Goal: Transaction & Acquisition: Purchase product/service

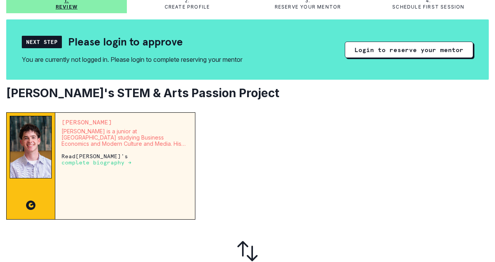
scroll to position [78, 0]
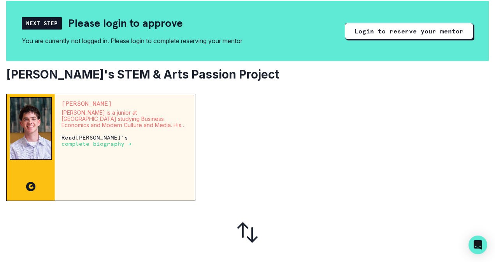
click at [117, 146] on p "complete biography →" at bounding box center [96, 144] width 70 height 6
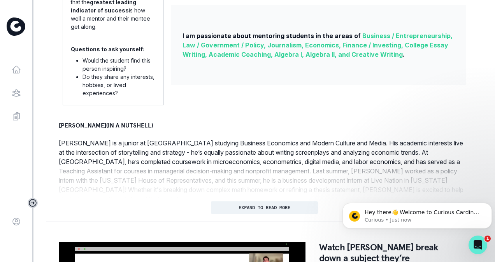
scroll to position [282, 0]
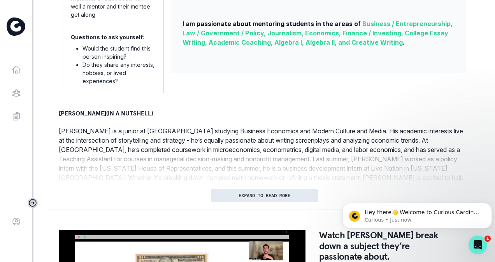
click at [287, 197] on button "EXPAND TO READ MORE" at bounding box center [264, 195] width 107 height 12
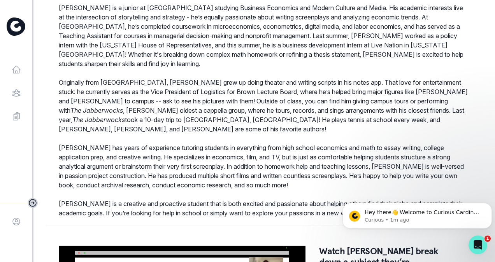
scroll to position [437, 0]
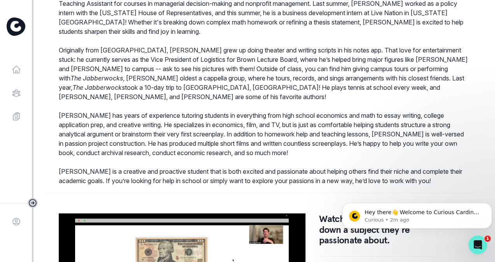
click at [407, 128] on p "[PERSON_NAME] has years of experience tutoring students in everything from high…" at bounding box center [264, 134] width 411 height 47
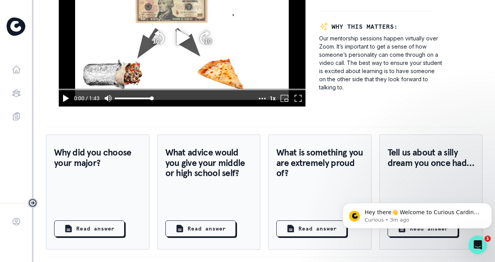
scroll to position [689, 0]
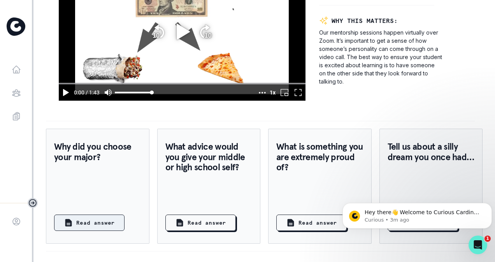
click at [106, 219] on p "Read answer" at bounding box center [95, 223] width 38 height 8
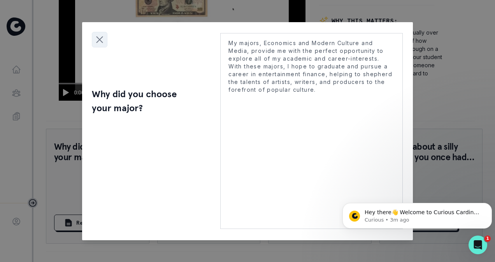
click at [95, 39] on icon "Close modal" at bounding box center [100, 40] width 12 height 12
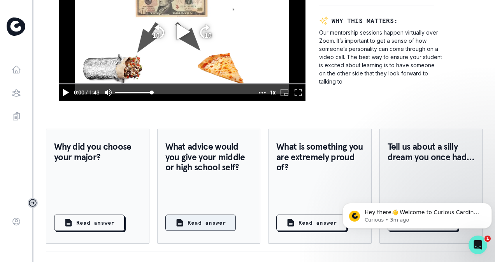
click at [222, 217] on button "Read answer" at bounding box center [200, 223] width 70 height 16
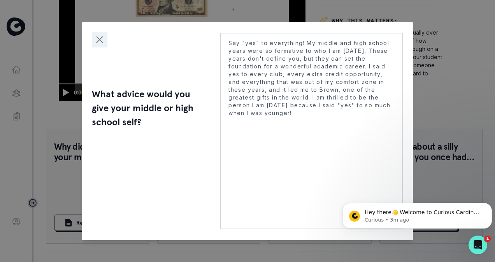
click at [98, 36] on icon "Close modal" at bounding box center [100, 40] width 12 height 12
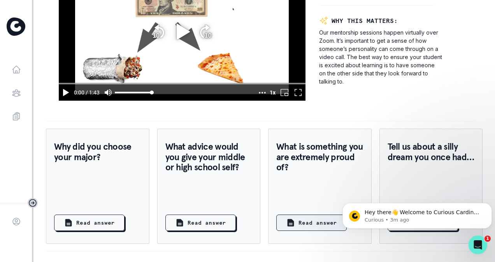
click at [298, 219] on p "Read answer" at bounding box center [317, 223] width 38 height 8
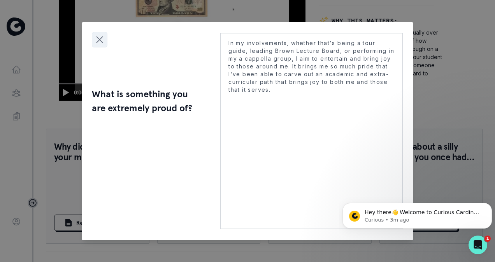
click at [99, 40] on icon "Close modal" at bounding box center [100, 40] width 12 height 12
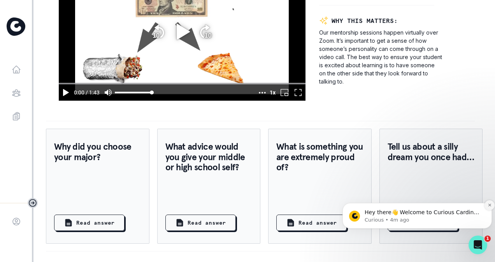
click at [490, 203] on icon "Dismiss notification" at bounding box center [489, 205] width 4 height 4
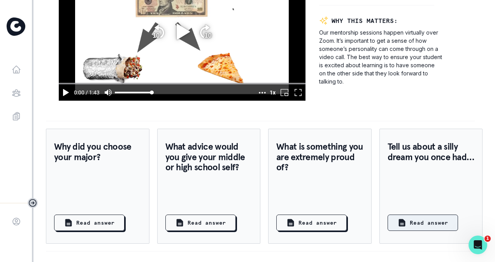
click at [436, 219] on p "Read answer" at bounding box center [428, 223] width 38 height 8
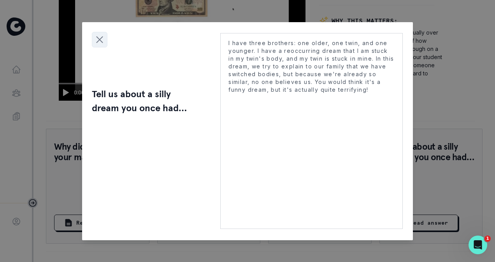
click at [100, 42] on icon "Close modal" at bounding box center [100, 40] width 12 height 12
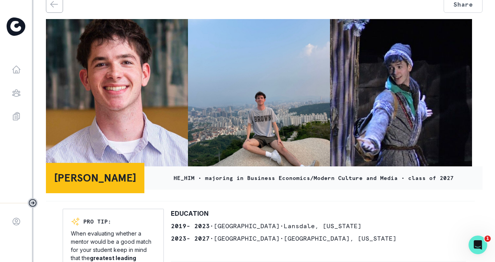
scroll to position [0, 0]
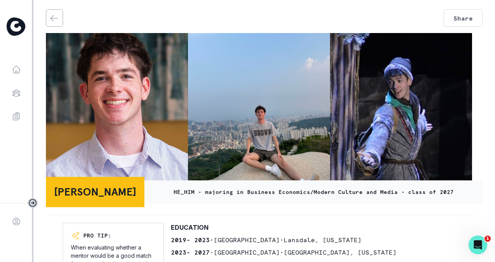
drag, startPoint x: 488, startPoint y: 41, endPoint x: 488, endPoint y: 63, distance: 22.2
click at [488, 63] on main "Share [PERSON_NAME] HE_HIM • majoring in Business Economics/Modern Culture and …" at bounding box center [263, 131] width 461 height 262
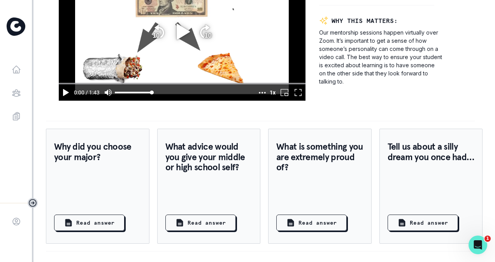
scroll to position [654, 0]
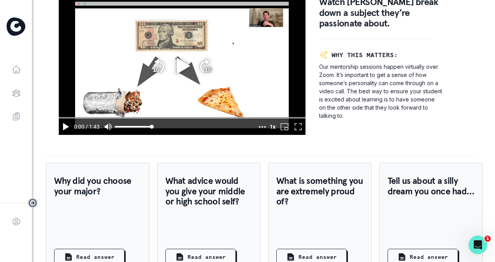
click at [463, 233] on div "Tell us about a silly dream you once had… Read answer" at bounding box center [430, 220] width 103 height 115
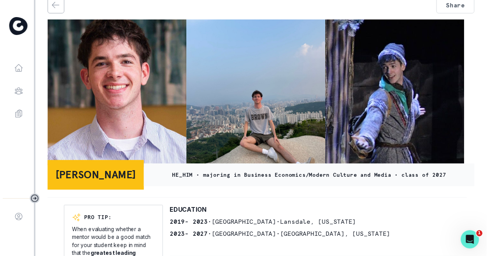
scroll to position [0, 0]
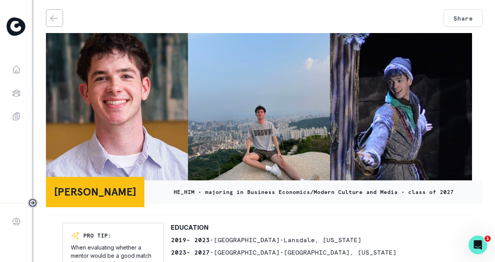
click at [58, 21] on icon "back" at bounding box center [53, 18] width 9 height 9
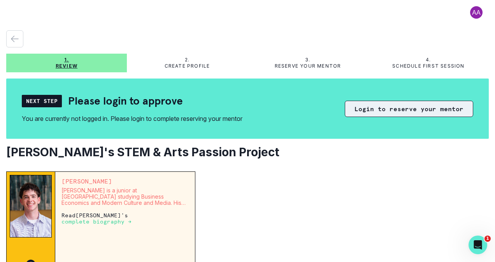
click at [419, 114] on button "Login to reserve your mentor" at bounding box center [409, 109] width 128 height 16
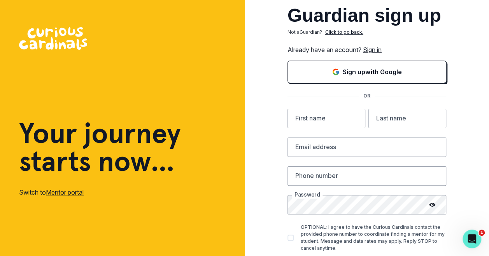
click at [380, 50] on link "Sign in" at bounding box center [372, 50] width 19 height 8
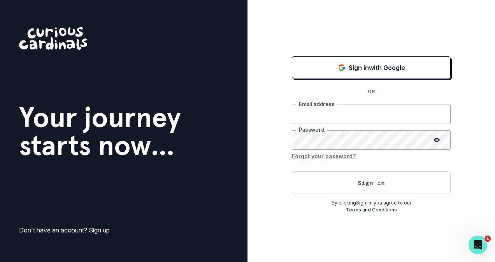
click at [313, 109] on input "email" at bounding box center [371, 114] width 159 height 19
type input "[EMAIL_ADDRESS][DOMAIN_NAME]"
click at [292, 171] on button "Sign in" at bounding box center [371, 182] width 159 height 23
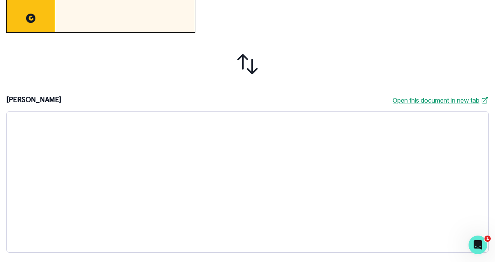
scroll to position [233, 0]
click at [351, 66] on div at bounding box center [247, 64] width 482 height 51
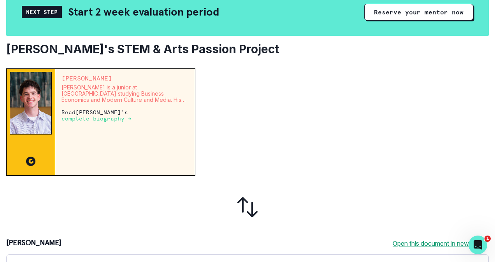
scroll to position [78, 0]
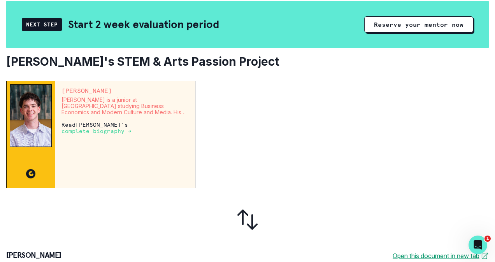
click at [372, 131] on div at bounding box center [344, 134] width 287 height 107
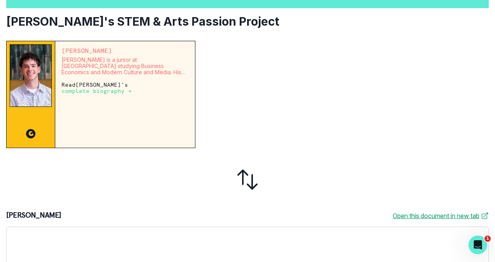
scroll to position [117, 0]
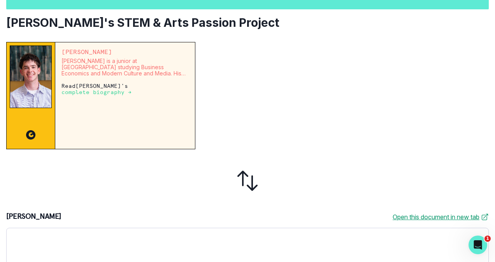
click at [109, 93] on p "complete biography →" at bounding box center [96, 92] width 70 height 6
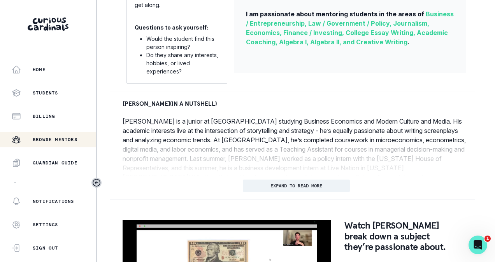
scroll to position [350, 0]
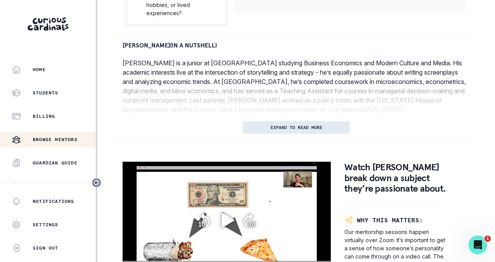
click at [320, 130] on p "EXPAND TO READ MORE" at bounding box center [296, 127] width 52 height 5
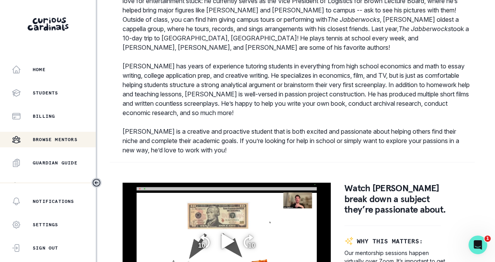
scroll to position [661, 0]
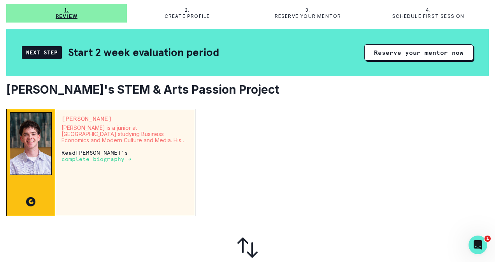
scroll to position [43, 0]
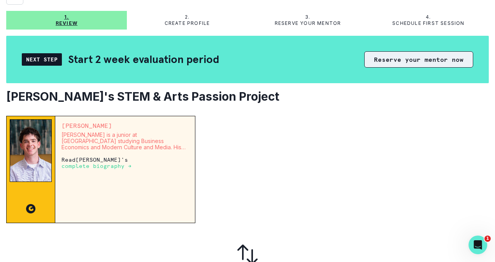
click at [415, 61] on button "Reserve your mentor now" at bounding box center [418, 59] width 109 height 16
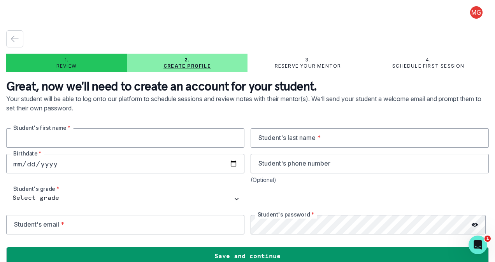
click at [88, 137] on input "text" at bounding box center [125, 137] width 238 height 19
type input "[PERSON_NAME]"
type input "Gokhale"
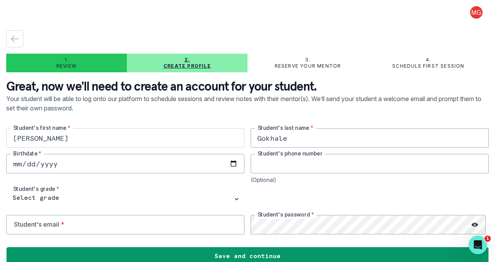
type input "3196212320"
type input "[EMAIL_ADDRESS][DOMAIN_NAME]"
click at [61, 140] on input "[PERSON_NAME]" at bounding box center [125, 137] width 238 height 19
drag, startPoint x: 64, startPoint y: 136, endPoint x: 0, endPoint y: 135, distance: 63.8
click at [0, 135] on html "1. Review 2. Create profile 3. Reserve your mentor 4. Schedule first session Gr…" at bounding box center [247, 131] width 495 height 262
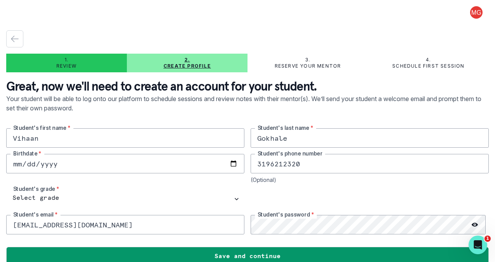
type input "Vihaan"
type input "[PERSON_NAME]"
click at [339, 114] on p "Your student will be able to log onto our platform to schedule sessions and rev…" at bounding box center [247, 111] width 482 height 34
type input "[DATE]"
click at [166, 183] on div "[PERSON_NAME] Student's first name * [PERSON_NAME] Student's last name * [DEMOG…" at bounding box center [247, 181] width 482 height 106
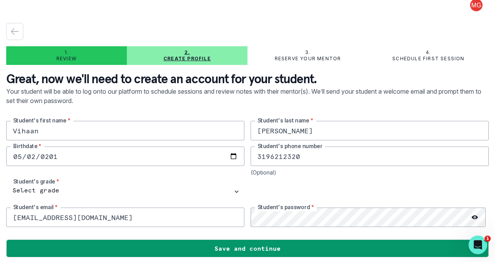
scroll to position [11, 0]
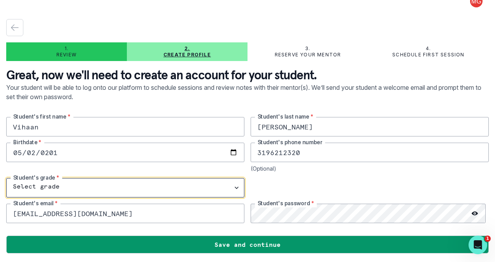
click at [235, 186] on select "Select grade 1st Grade 2nd Grade 3rd Grade 4th Grade 5th Grade 6th Grade 7th Gr…" at bounding box center [125, 187] width 238 height 19
select select "10th Grade"
click at [6, 178] on select "Select grade 1st Grade 2nd Grade 3rd Grade 4th Grade 5th Grade 6th Grade 7th Gr…" at bounding box center [125, 187] width 238 height 19
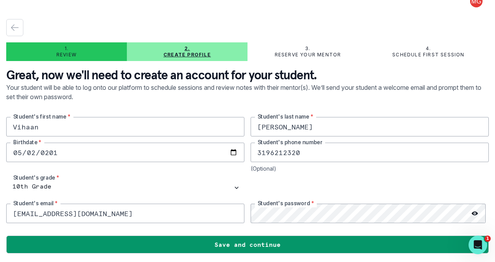
drag, startPoint x: 305, startPoint y: 154, endPoint x: 282, endPoint y: 153, distance: 23.3
click at [282, 153] on input "3196212320" at bounding box center [369, 152] width 238 height 19
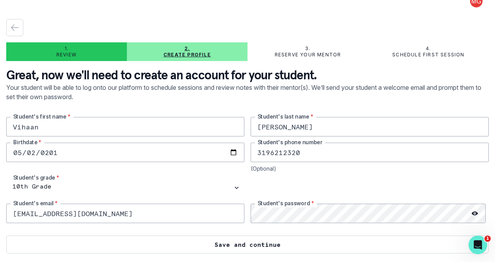
click at [252, 245] on button "Save and continue" at bounding box center [247, 245] width 482 height 18
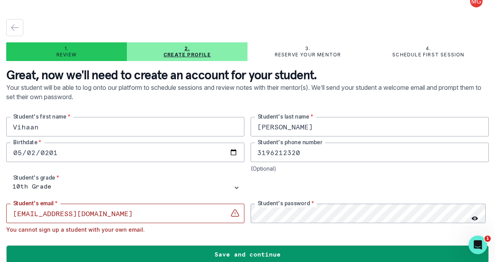
drag, startPoint x: 135, startPoint y: 216, endPoint x: 0, endPoint y: 213, distance: 135.0
click at [0, 213] on html "1. Review 2. Create profile 3. Reserve your mentor 4. Schedule first session Gr…" at bounding box center [247, 131] width 495 height 262
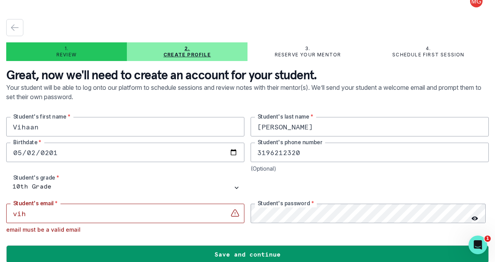
type input "[EMAIL_ADDRESS][DOMAIN_NAME]"
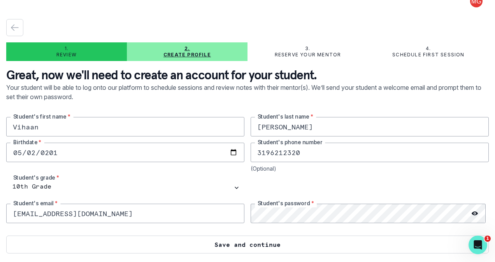
click at [256, 241] on button "Save and continue" at bounding box center [247, 245] width 482 height 18
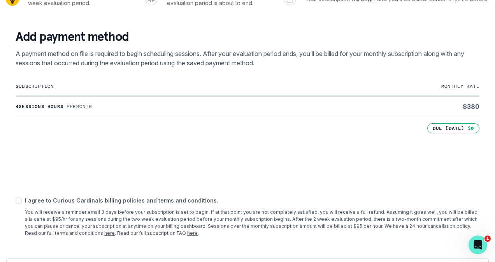
scroll to position [142, 0]
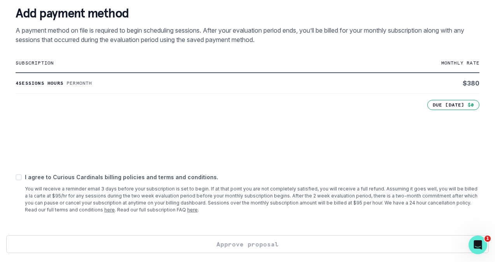
click at [187, 211] on link "here" at bounding box center [192, 210] width 10 height 6
